Goal: Information Seeking & Learning: Learn about a topic

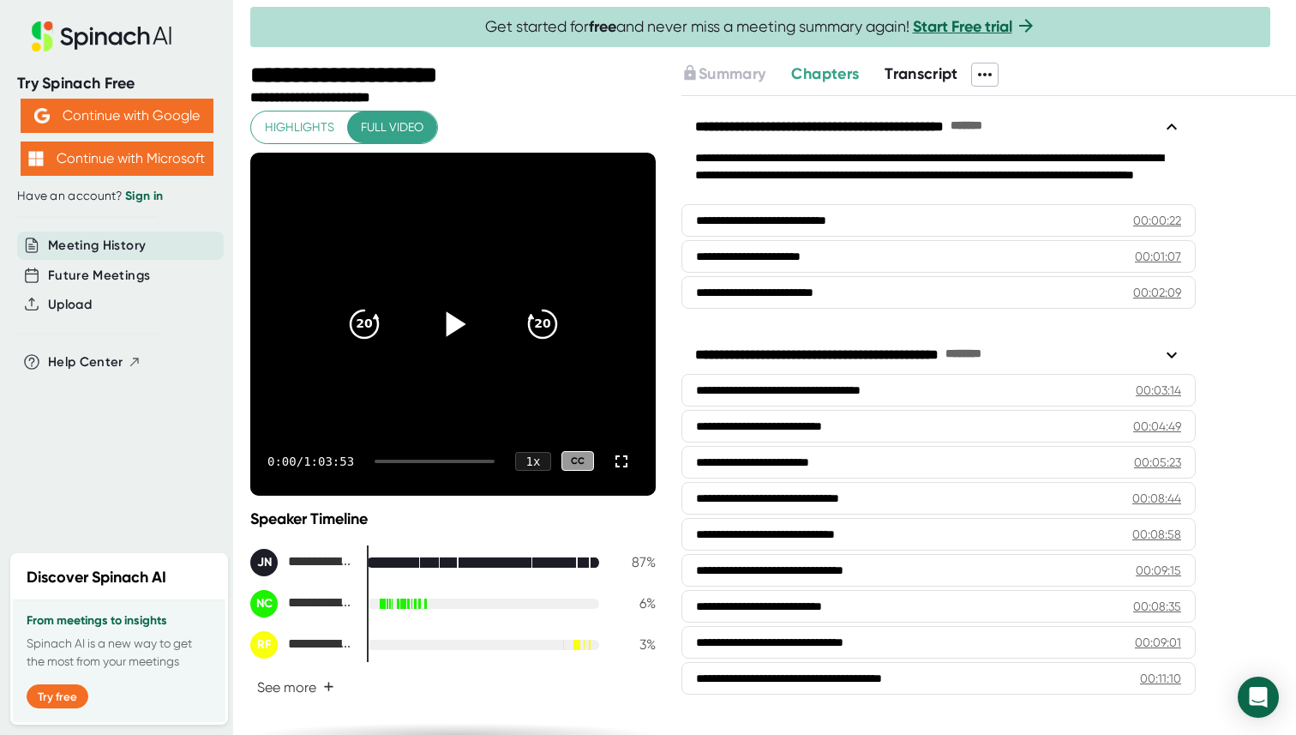
click at [437, 336] on icon at bounding box center [452, 323] width 43 height 43
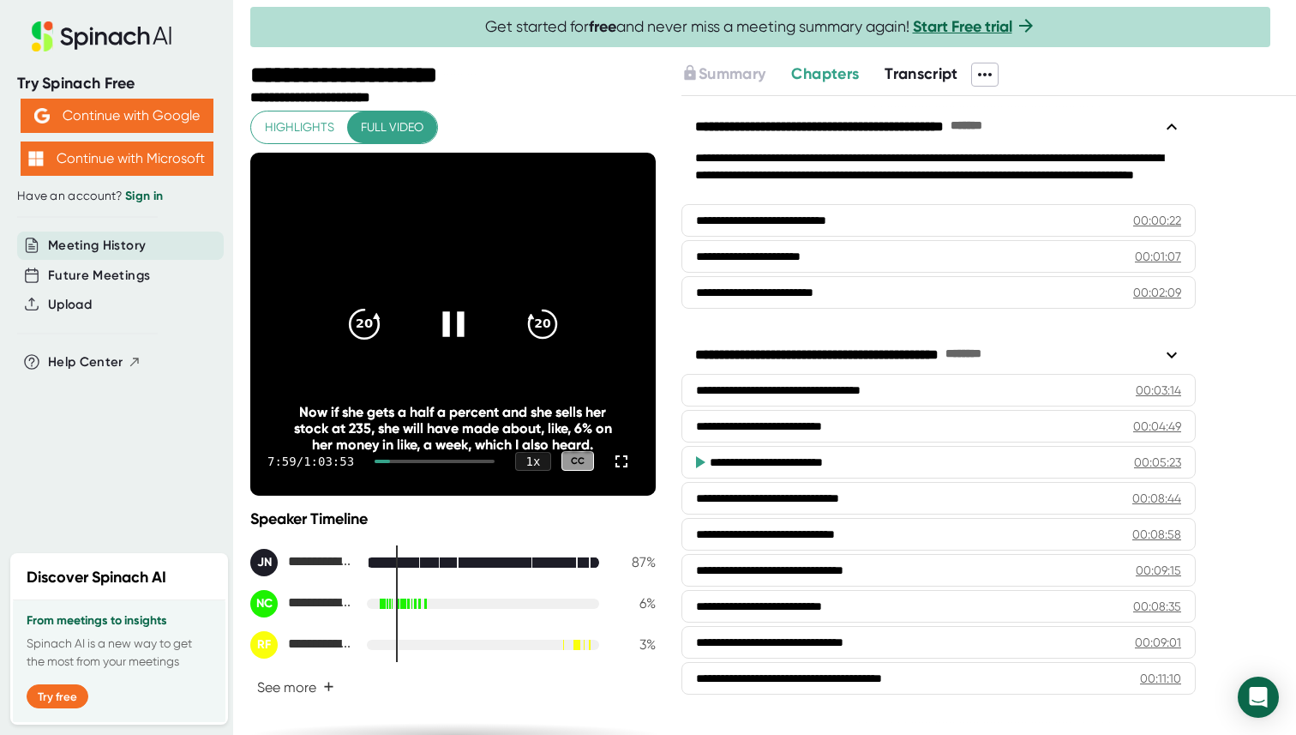
click at [380, 315] on icon "20" at bounding box center [363, 323] width 43 height 43
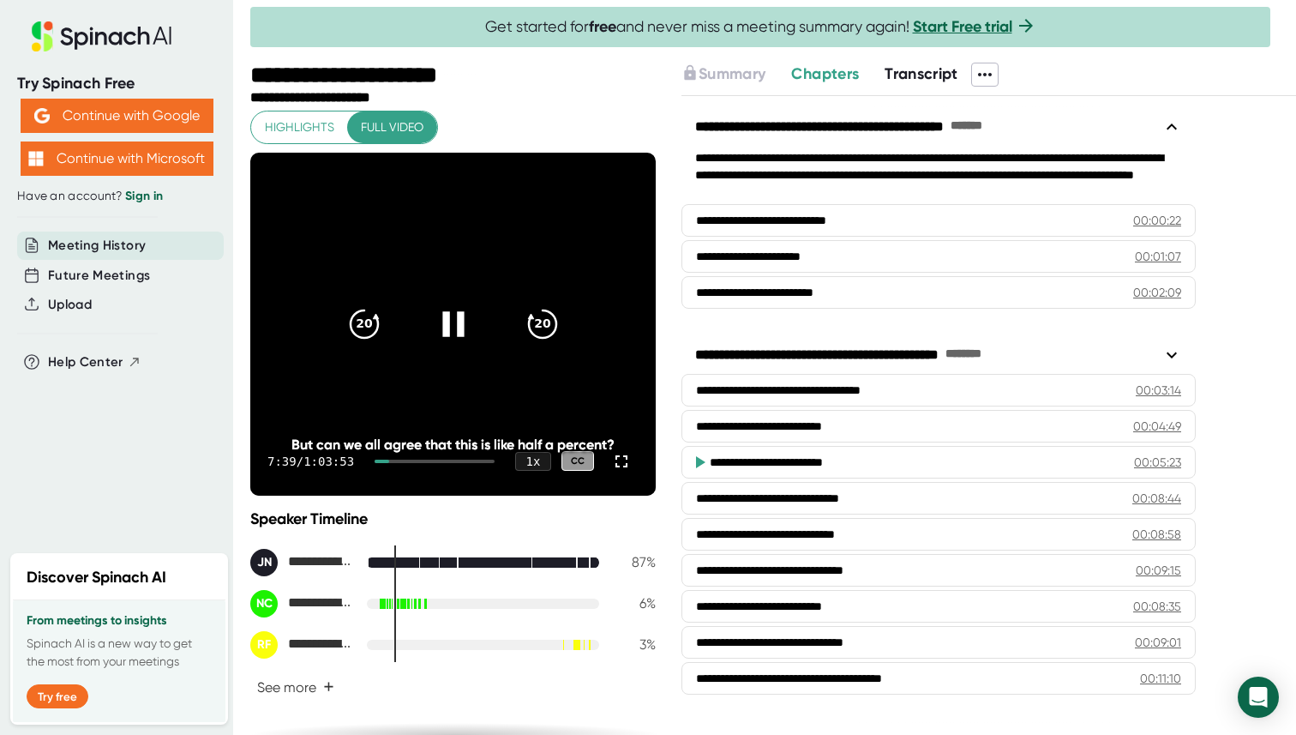
click at [448, 316] on icon at bounding box center [452, 323] width 21 height 25
